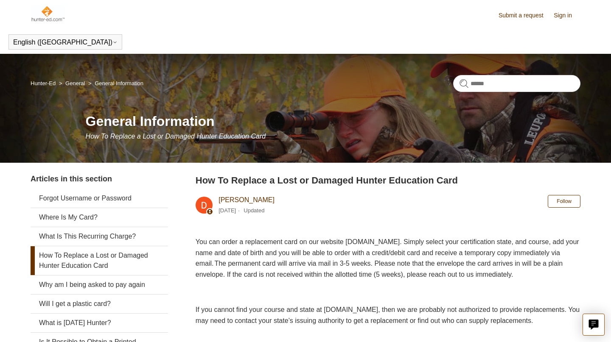
scroll to position [143, 0]
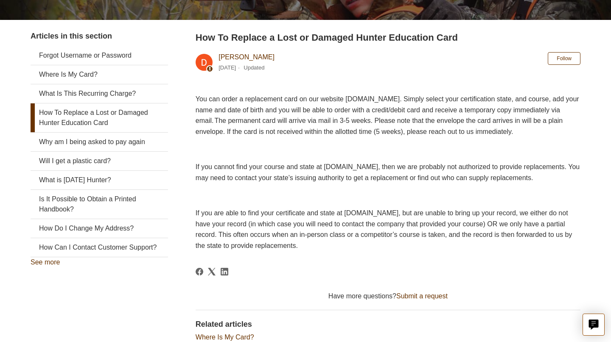
click at [182, 284] on div "Articles in this section Forgot Username or Password Where Is My Card? What Is …" at bounding box center [306, 227] width 550 height 393
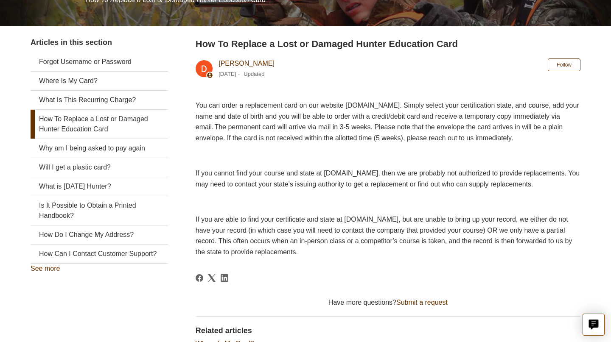
scroll to position [135, 0]
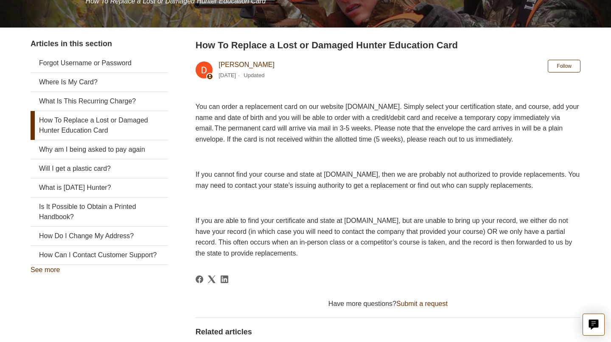
click at [111, 124] on link "How To Replace a Lost or Damaged Hunter Education Card" at bounding box center [99, 125] width 137 height 29
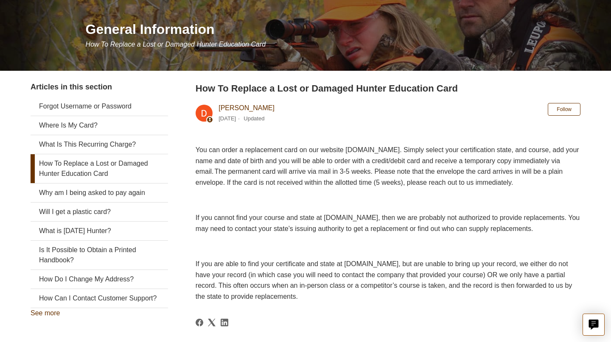
scroll to position [100, 0]
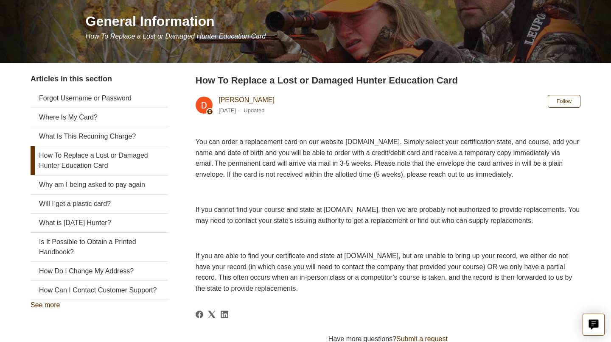
click at [386, 144] on span "You can order a replacement card on our website [DOMAIN_NAME]. Simply select yo…" at bounding box center [386, 158] width 383 height 40
drag, startPoint x: 370, startPoint y: 142, endPoint x: 425, endPoint y: 140, distance: 55.2
click at [425, 140] on span "You can order a replacement card on our website [DOMAIN_NAME]. Simply select yo…" at bounding box center [386, 158] width 383 height 40
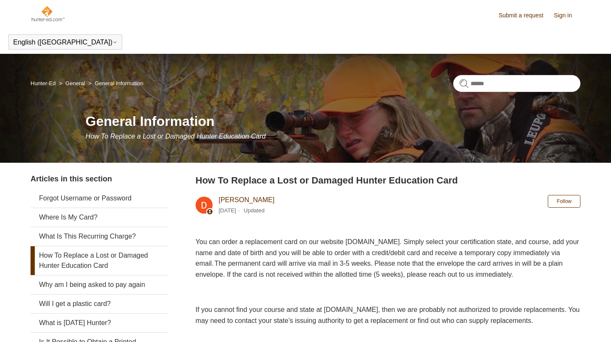
scroll to position [100, 0]
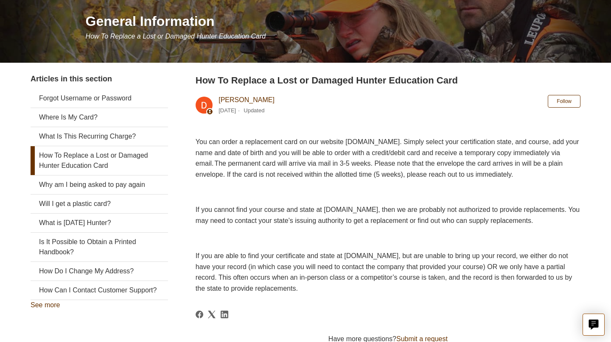
click at [349, 296] on article "How To Replace a Lost or Damaged Hunter Education Card Deborah Fagan 1 year ago…" at bounding box center [387, 269] width 385 height 393
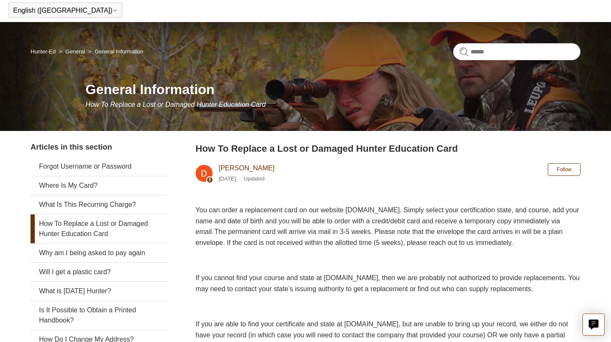
scroll to position [39, 0]
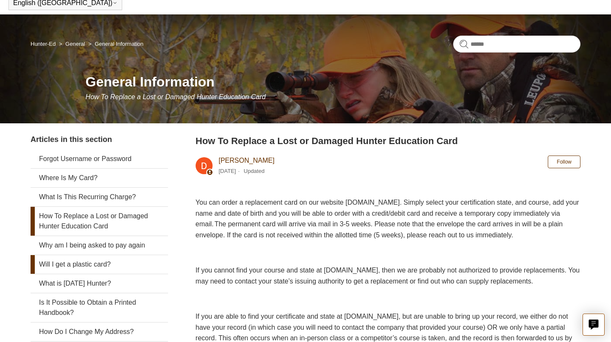
click at [94, 263] on link "Will I get a plastic card?" at bounding box center [99, 264] width 137 height 19
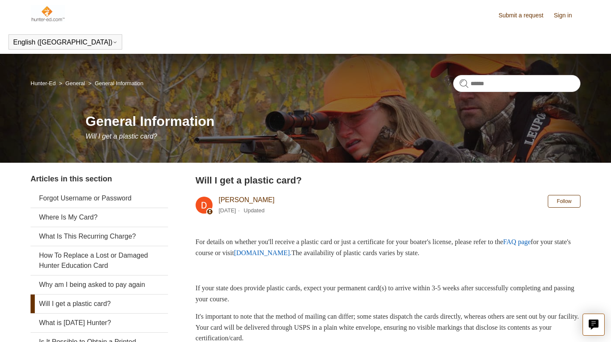
click at [291, 254] on link "[DOMAIN_NAME]." at bounding box center [263, 252] width 58 height 7
